Goal: Navigation & Orientation: Find specific page/section

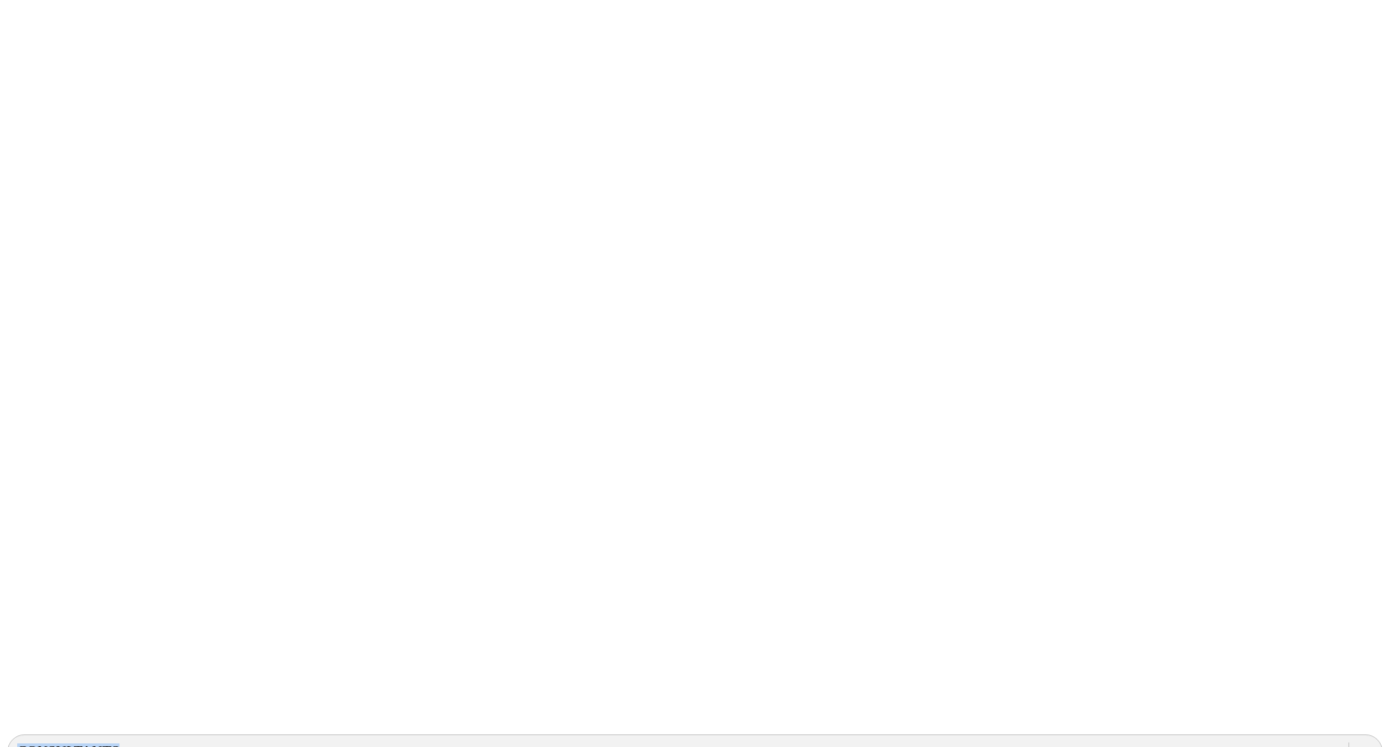
click at [31, 24] on icon at bounding box center [35, 369] width 56 height 724
drag, startPoint x: 8, startPoint y: 20, endPoint x: 21, endPoint y: 23, distance: 13.0
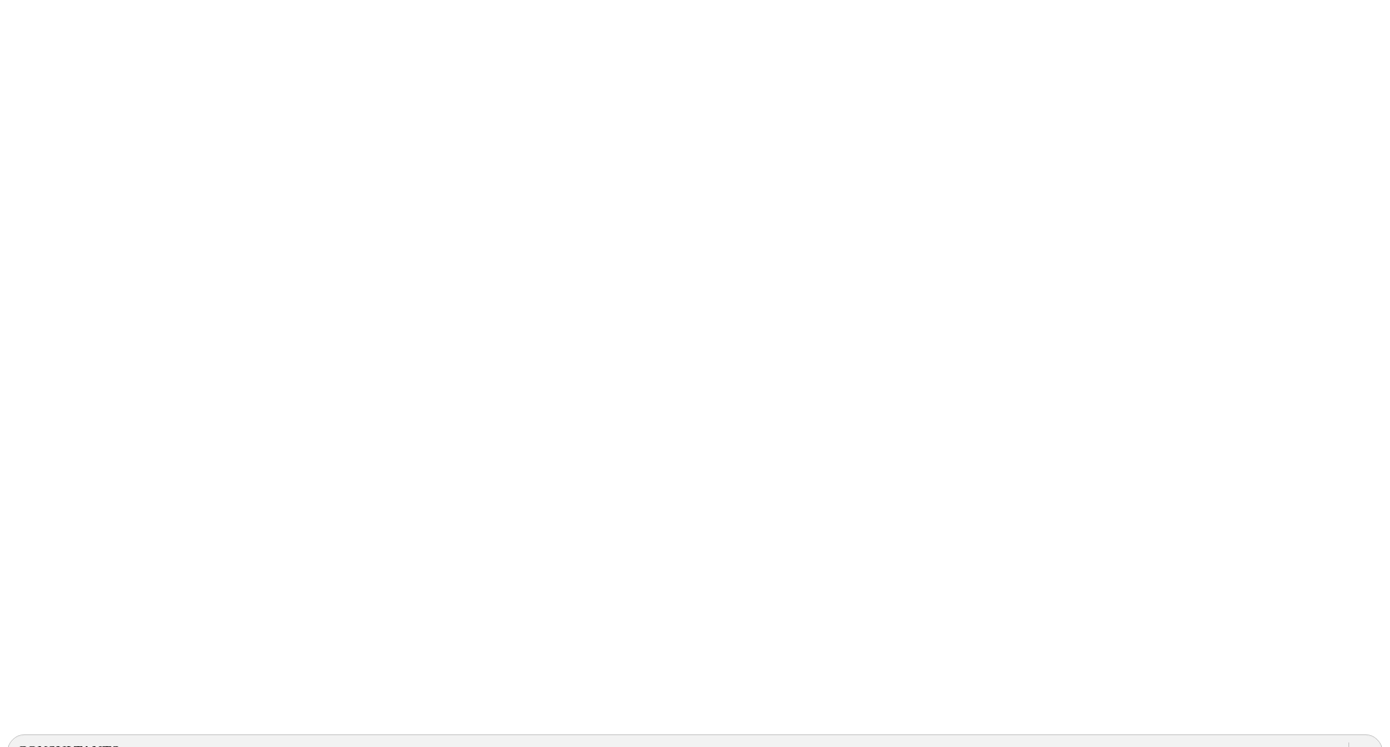
click at [21, 23] on icon at bounding box center [35, 369] width 56 height 724
